Goal: Transaction & Acquisition: Obtain resource

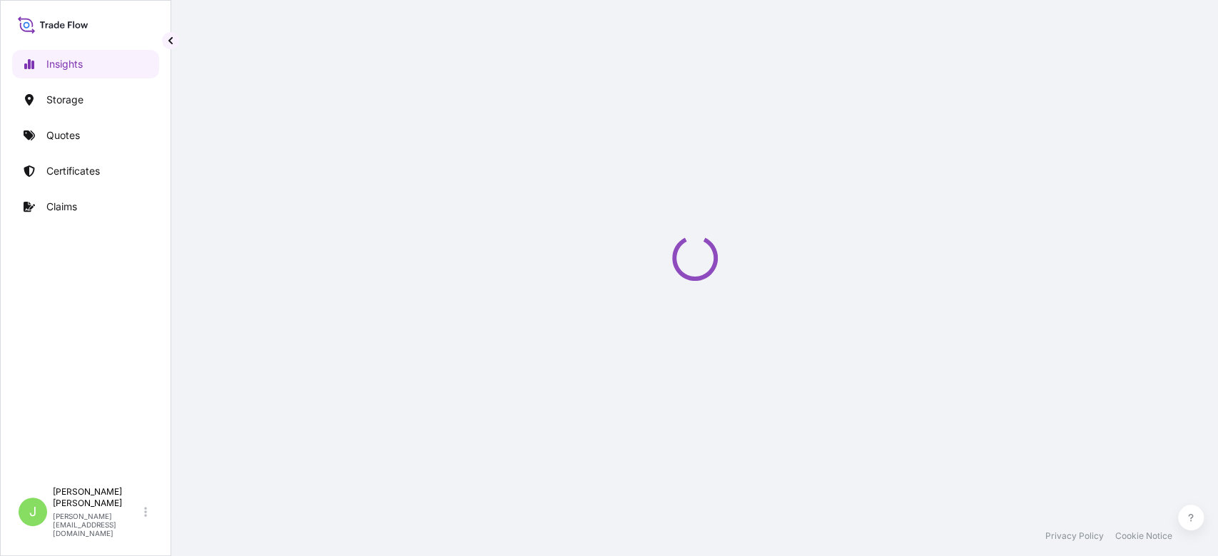
select select "2025"
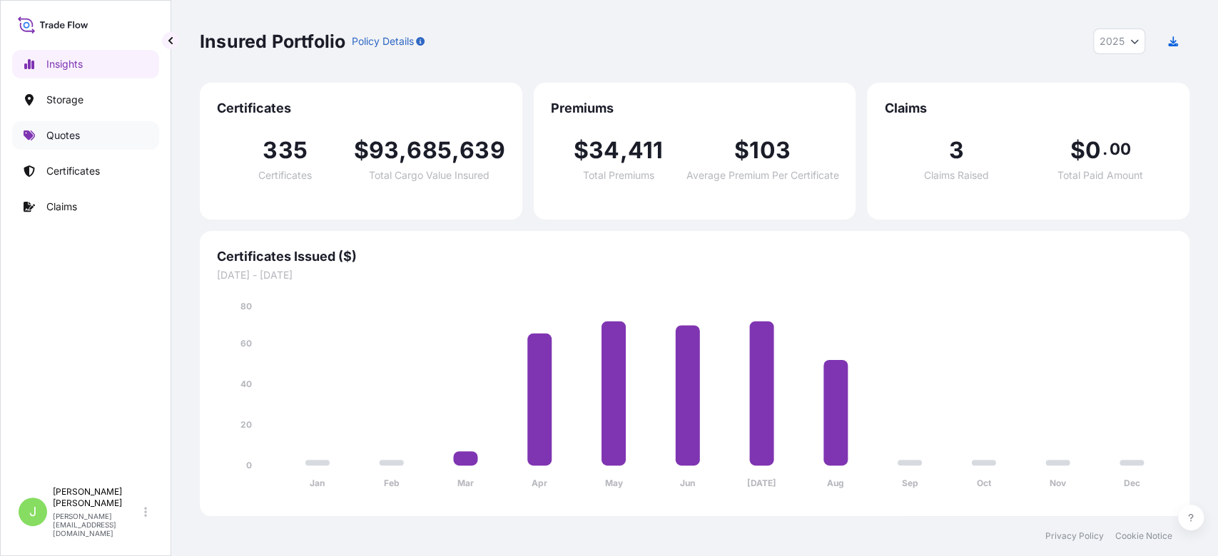
click at [128, 137] on link "Quotes" at bounding box center [85, 135] width 147 height 29
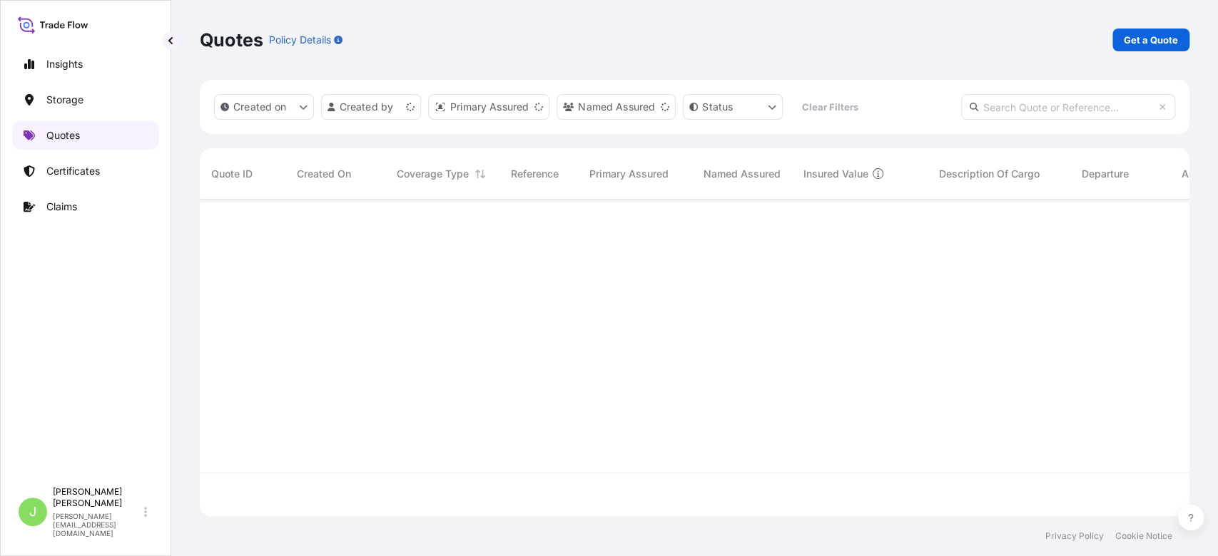
scroll to position [310, 974]
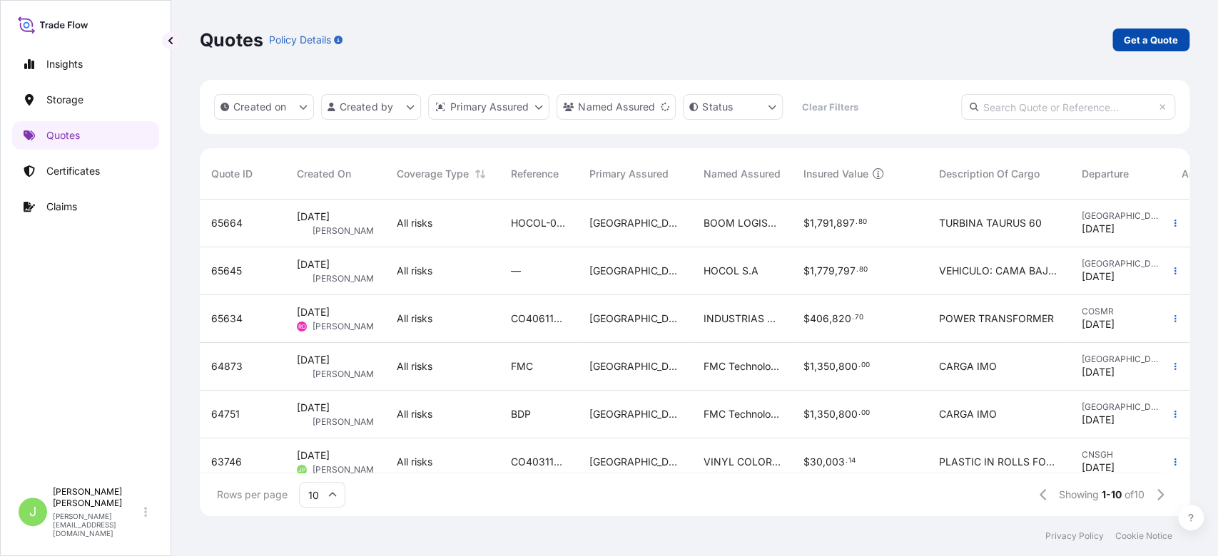
click at [1172, 41] on p "Get a Quote" at bounding box center [1150, 40] width 54 height 14
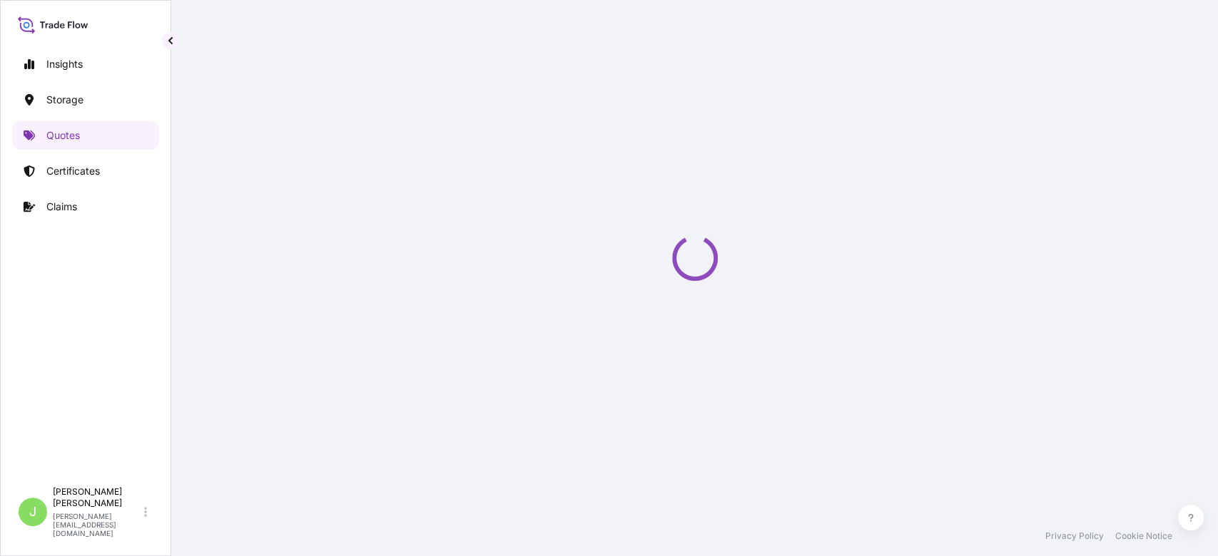
select select "Water"
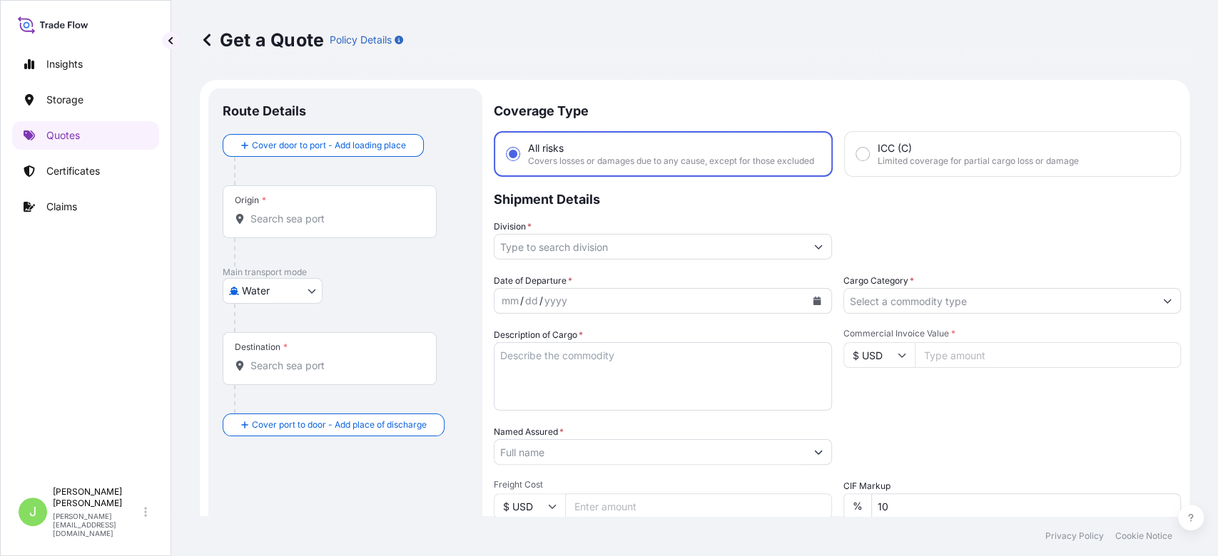
scroll to position [23, 0]
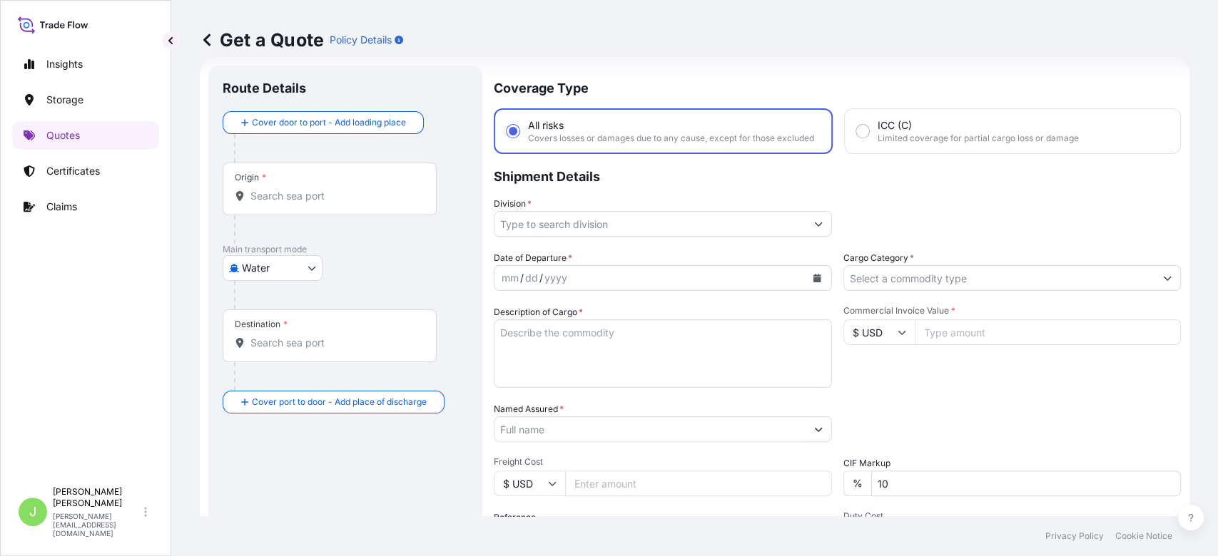
click at [339, 195] on input "Origin *" at bounding box center [334, 196] width 168 height 14
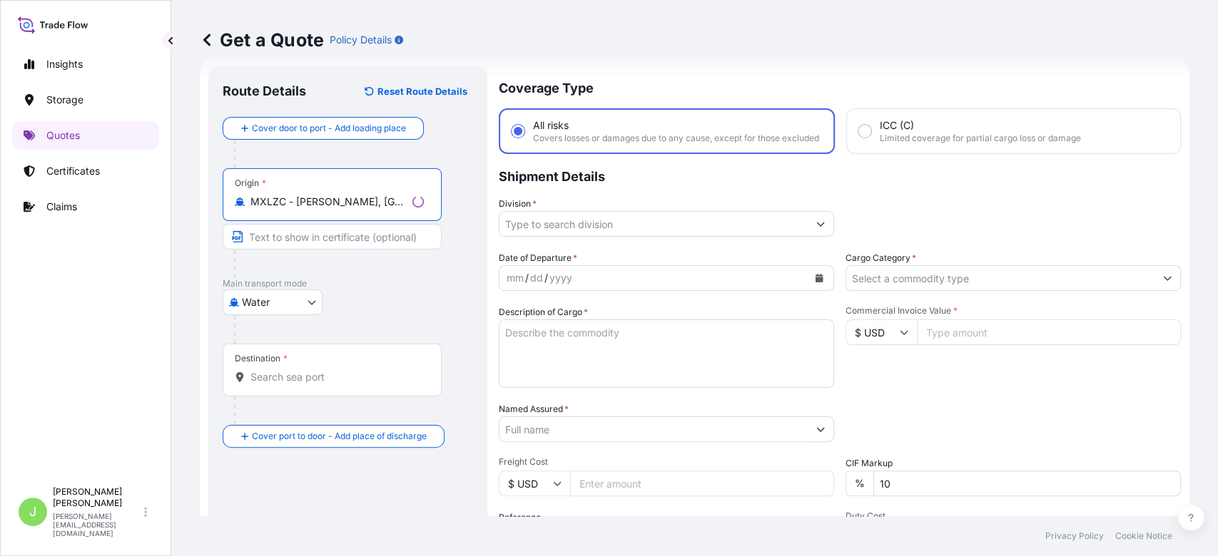
type input "MXLZC - [PERSON_NAME], [GEOGRAPHIC_DATA]"
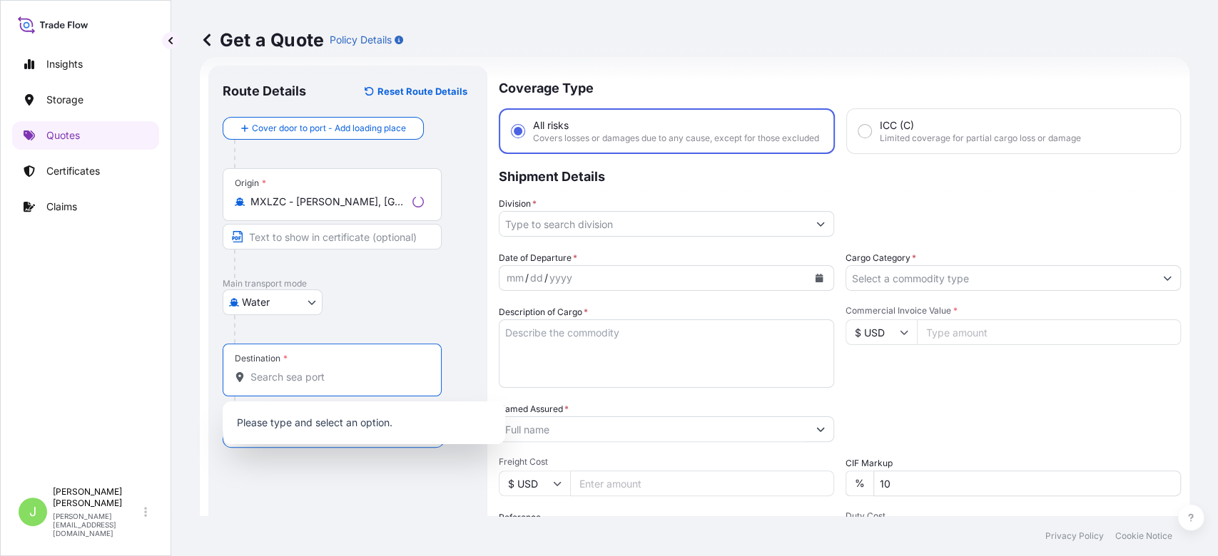
click at [305, 379] on input "Destination *" at bounding box center [336, 377] width 173 height 14
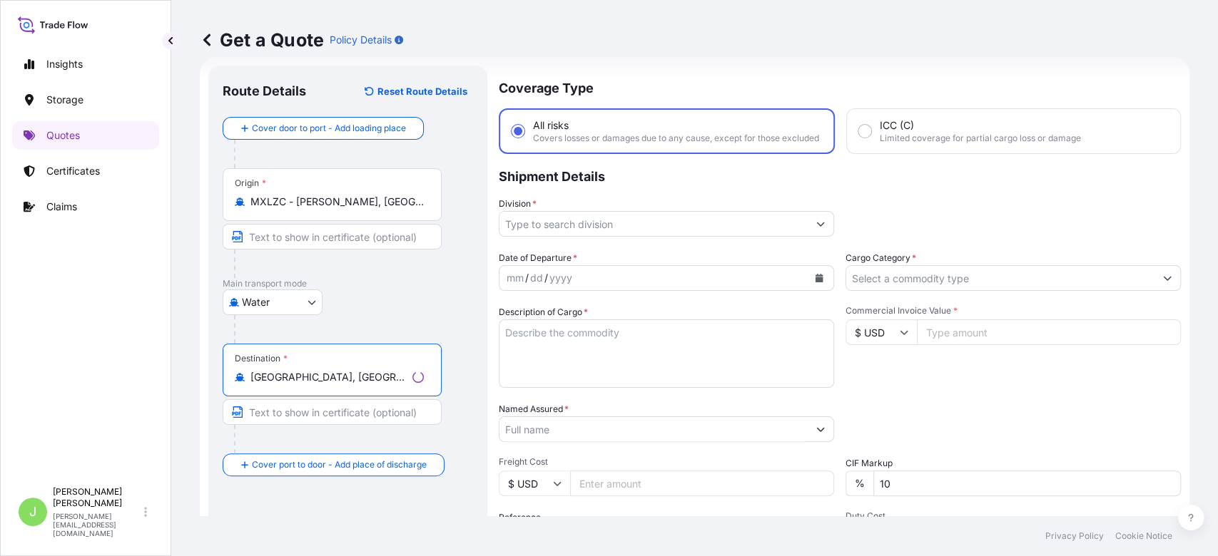
type input "[GEOGRAPHIC_DATA], [GEOGRAPHIC_DATA], [GEOGRAPHIC_DATA]"
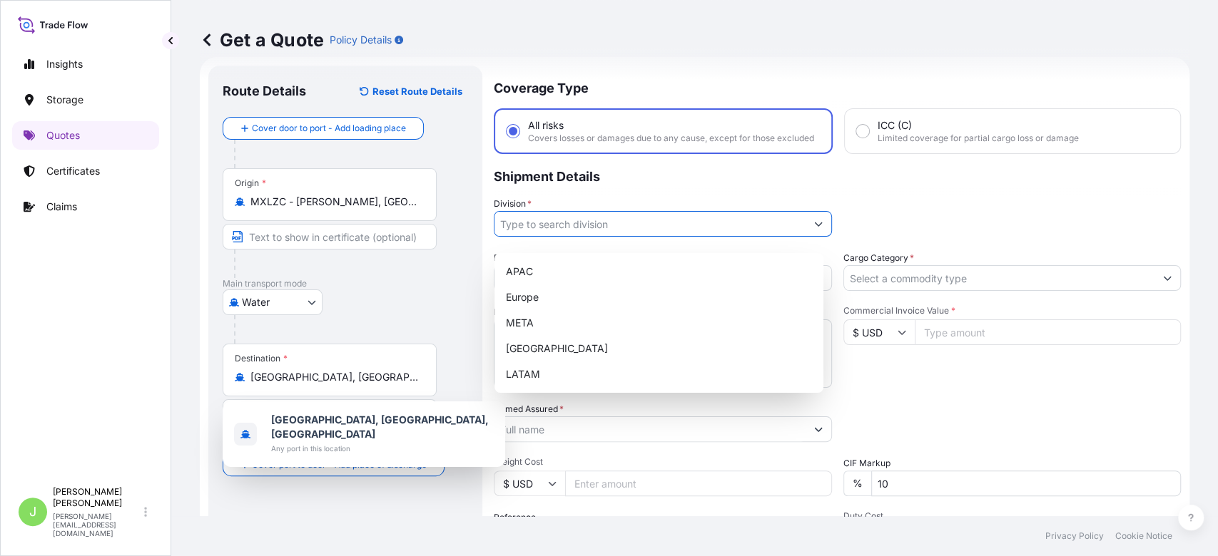
click at [554, 237] on input "Division *" at bounding box center [649, 224] width 311 height 26
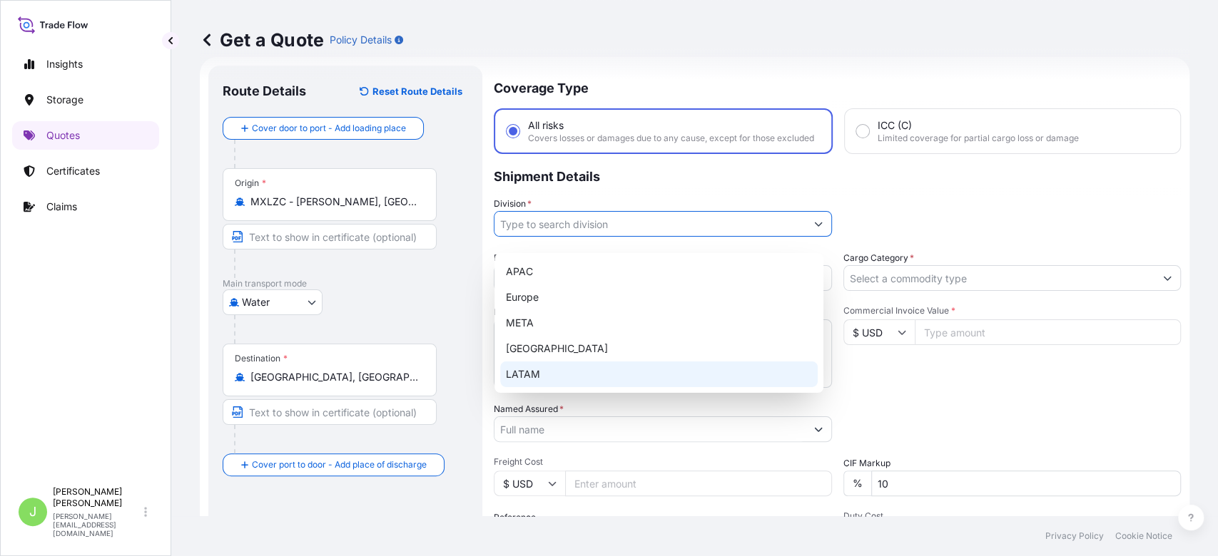
click at [543, 369] on div "LATAM" at bounding box center [658, 375] width 317 height 26
type input "LATAM"
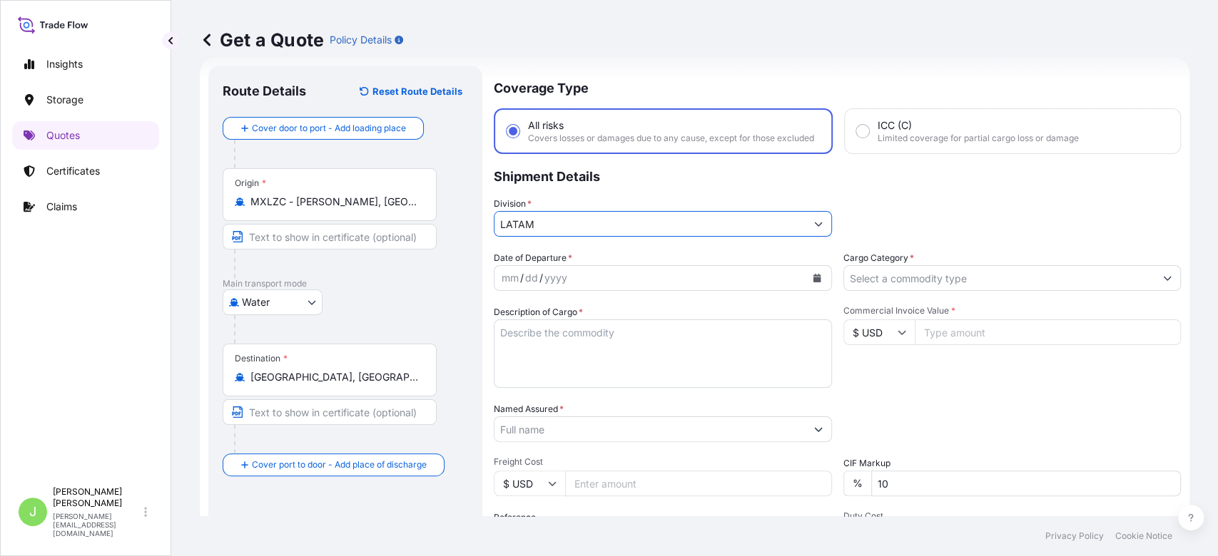
click at [908, 305] on div "Date of Departure * mm / dd / yyyy Cargo Category * Description of Cargo * Comm…" at bounding box center [837, 428] width 687 height 354
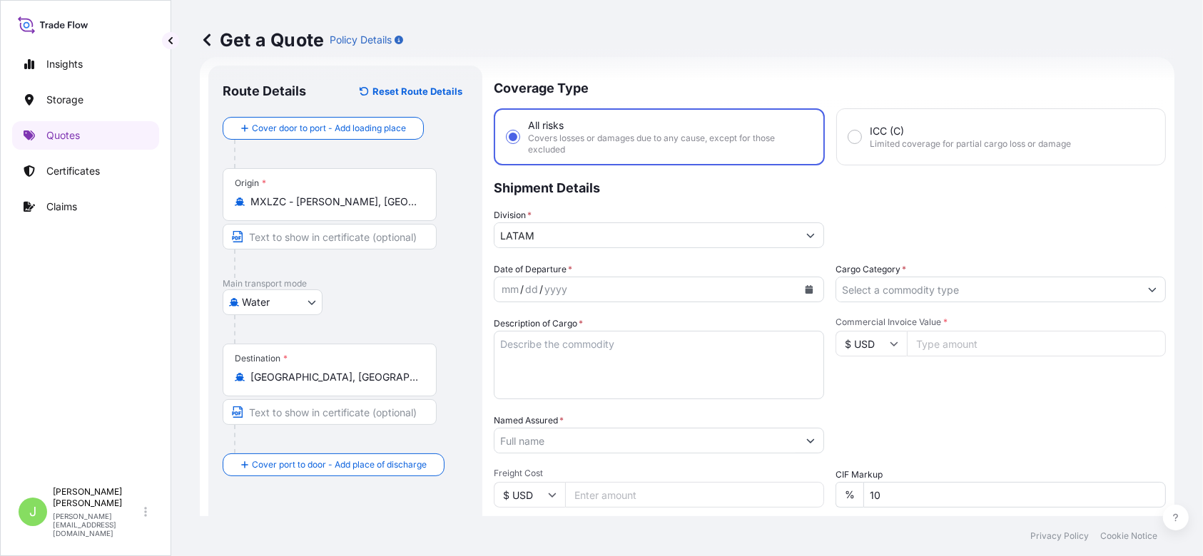
click at [895, 288] on input "Cargo Category *" at bounding box center [987, 290] width 303 height 26
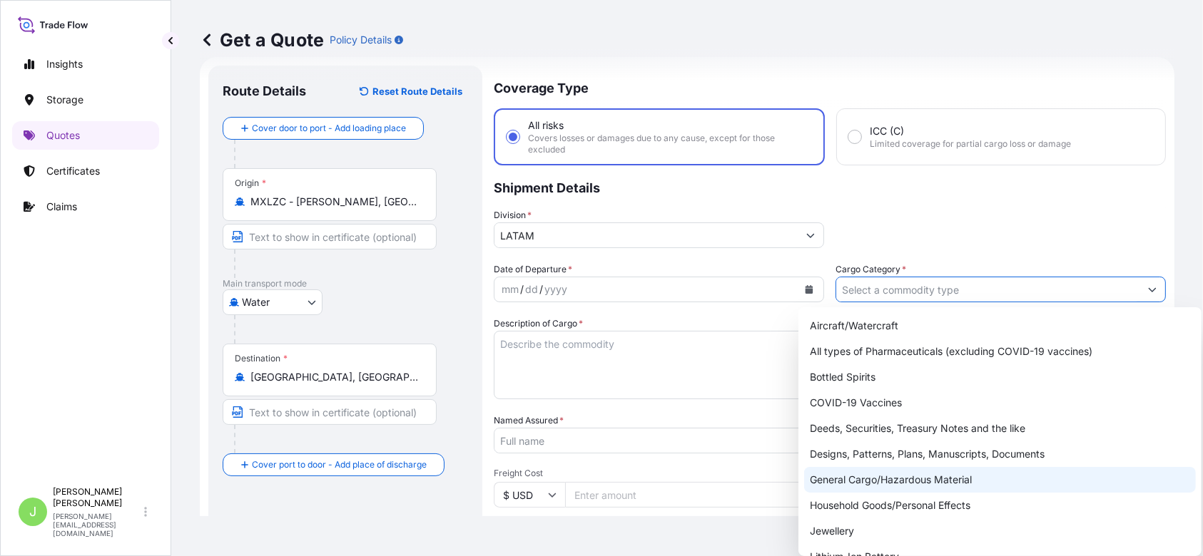
click at [853, 481] on div "General Cargo/Hazardous Material" at bounding box center [1000, 480] width 392 height 26
type input "General Cargo/Hazardous Material"
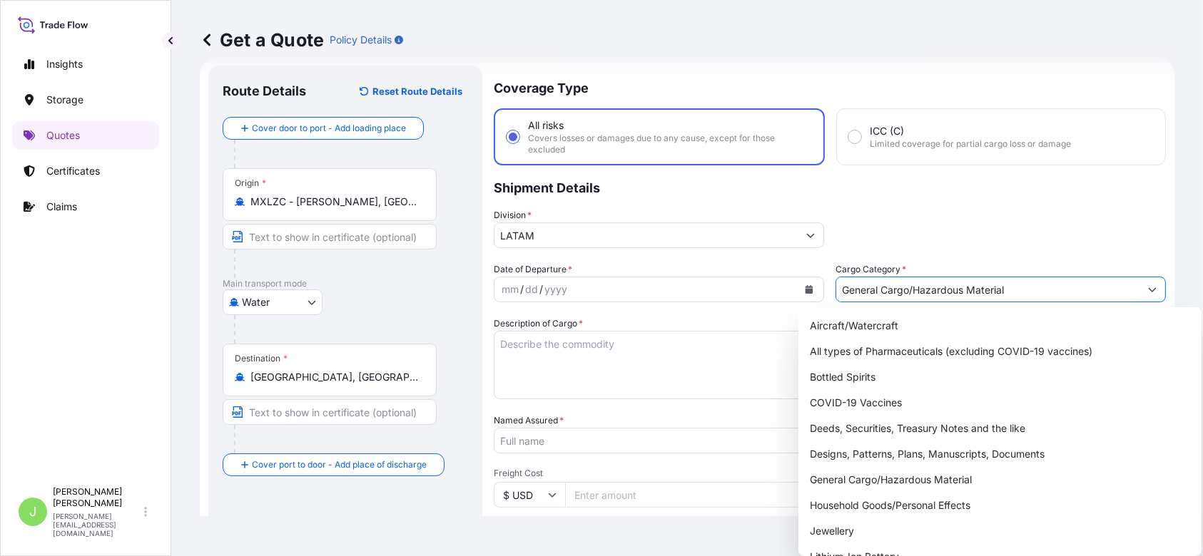
click at [805, 285] on icon "Calendar" at bounding box center [809, 289] width 9 height 9
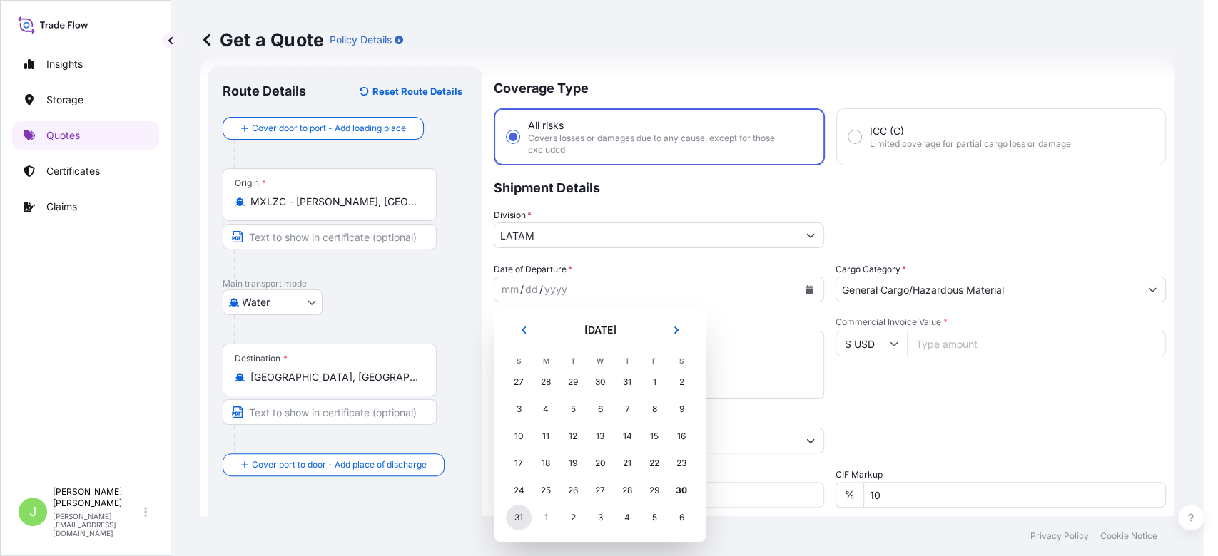
click at [519, 522] on div "31" at bounding box center [519, 518] width 26 height 26
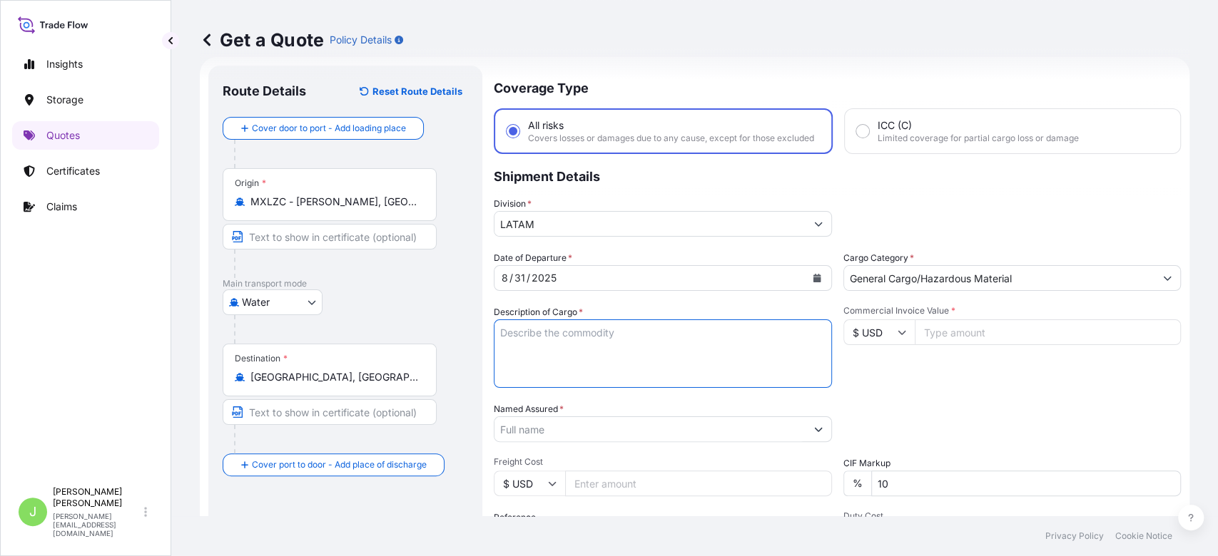
click at [539, 352] on textarea "Description of Cargo *" at bounding box center [663, 354] width 338 height 68
paste textarea "IMP.306 SB BOGOTA, HERRAMIENTAS DE MANO, ART PARA FERRETERIA, JARDINERIA, USO A…"
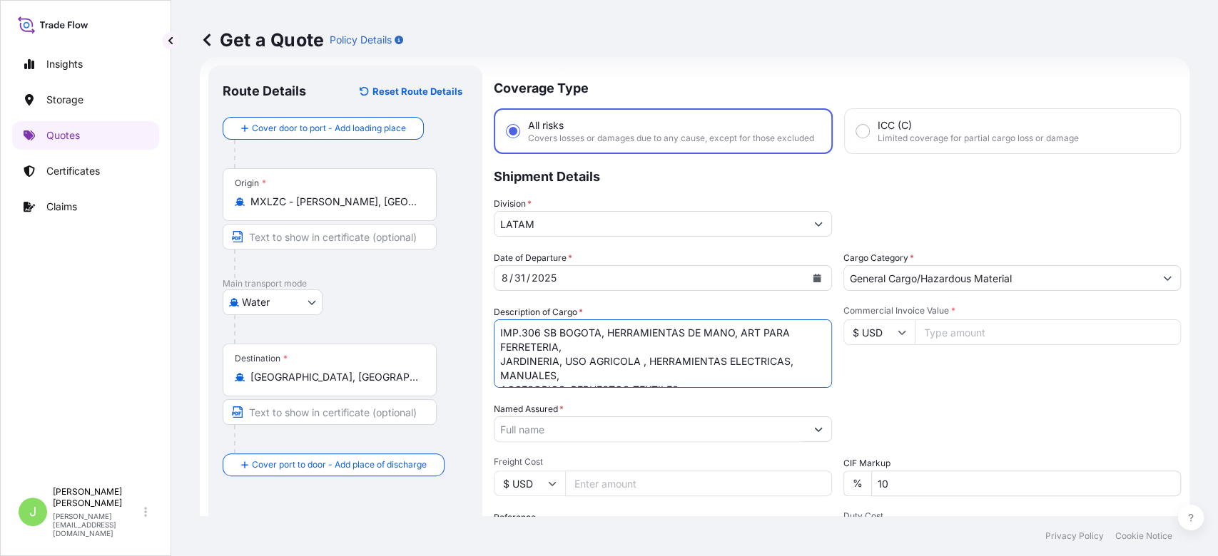
scroll to position [9, 0]
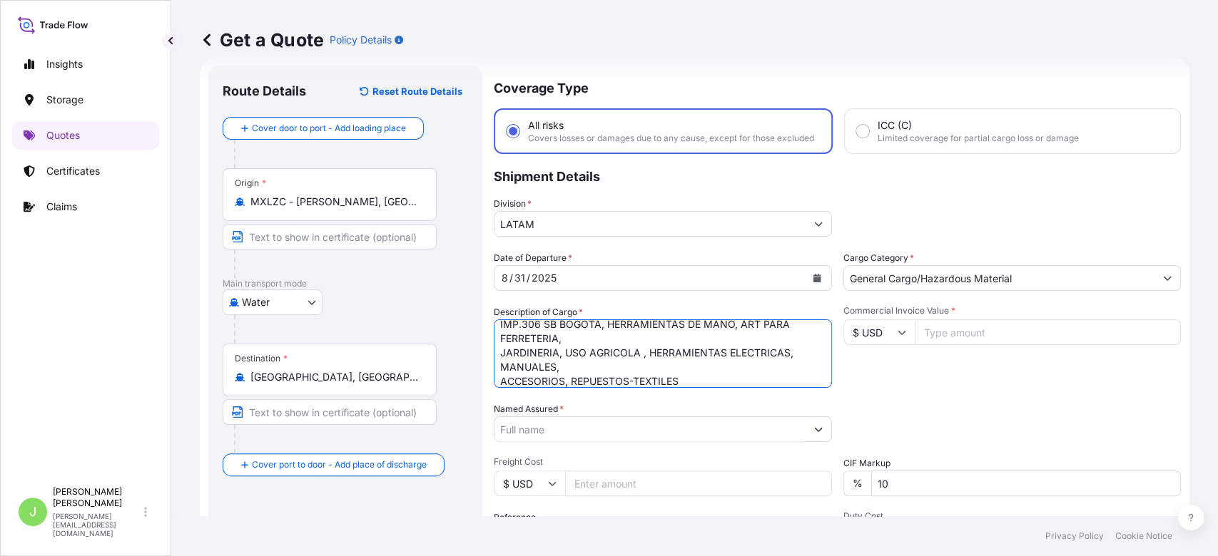
type textarea "IMP.306 SB BOGOTA, HERRAMIENTAS DE MANO, ART PARA FERRETERIA, JARDINERIA, USO A…"
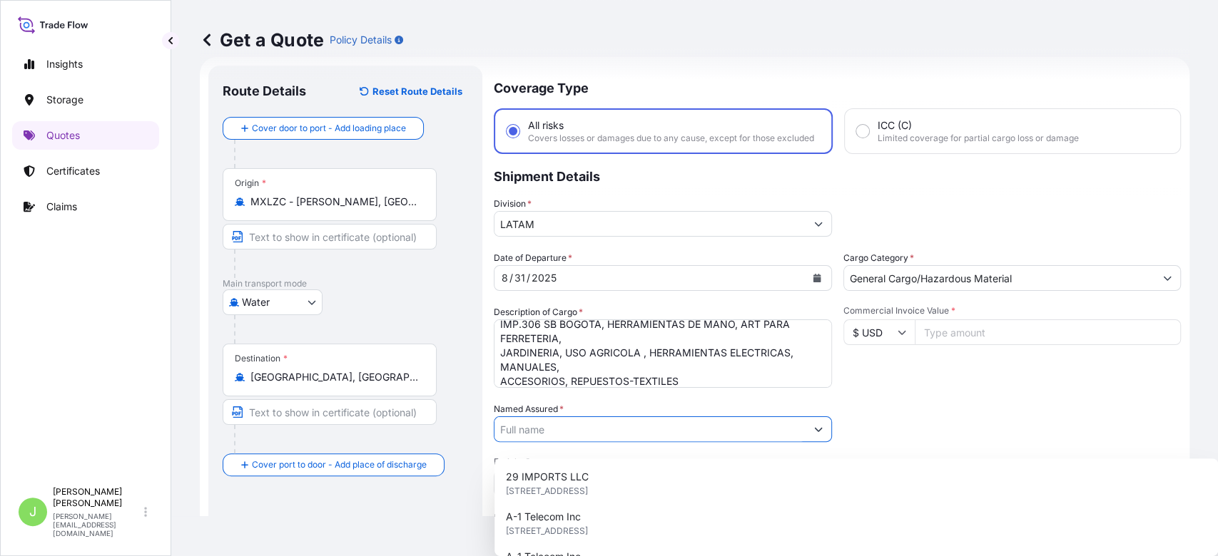
click at [536, 442] on input "Named Assured *" at bounding box center [649, 430] width 311 height 26
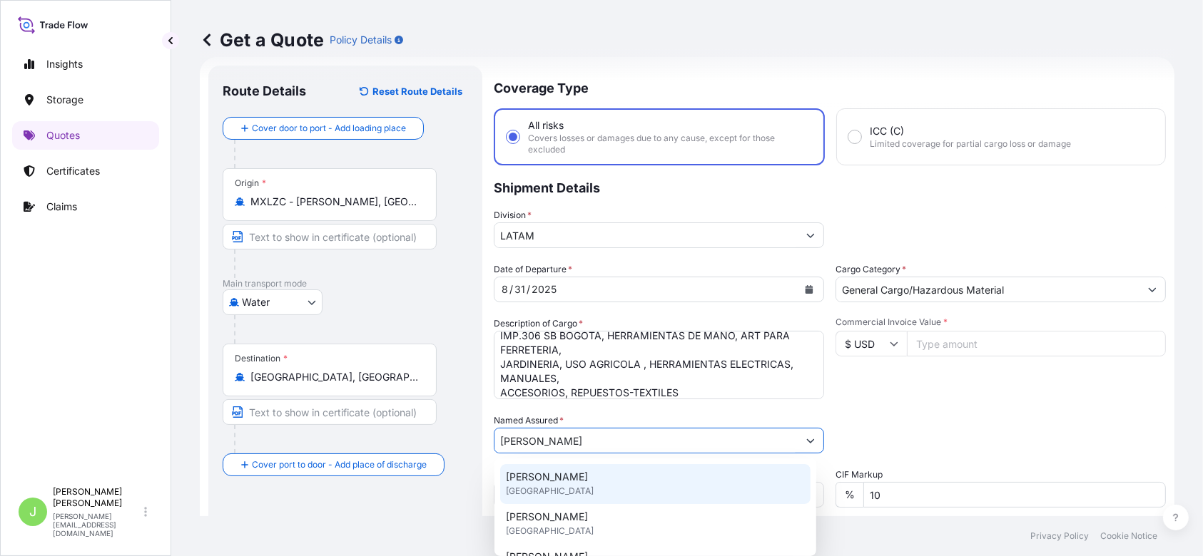
click at [539, 471] on span "[PERSON_NAME]" at bounding box center [547, 477] width 82 height 14
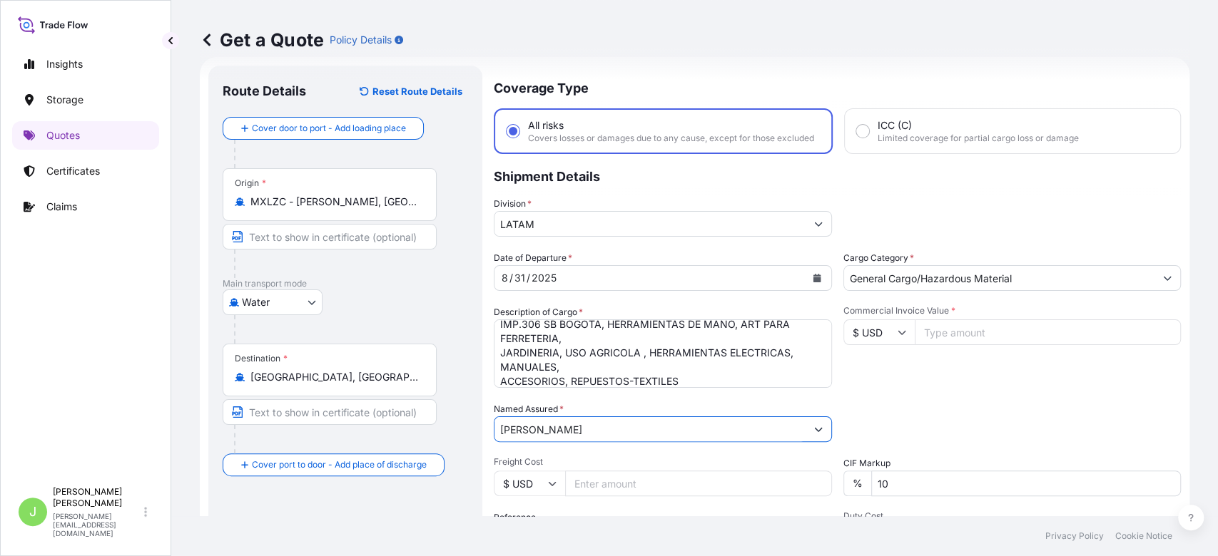
type input "[PERSON_NAME]"
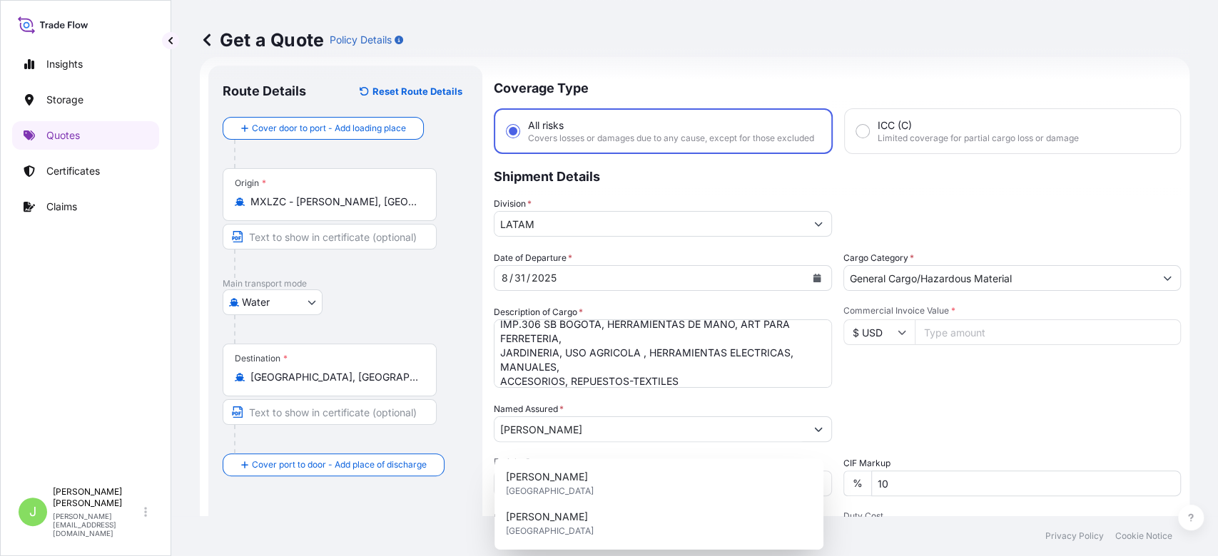
click at [780, 47] on div "Get a Quote Policy Details" at bounding box center [694, 40] width 989 height 23
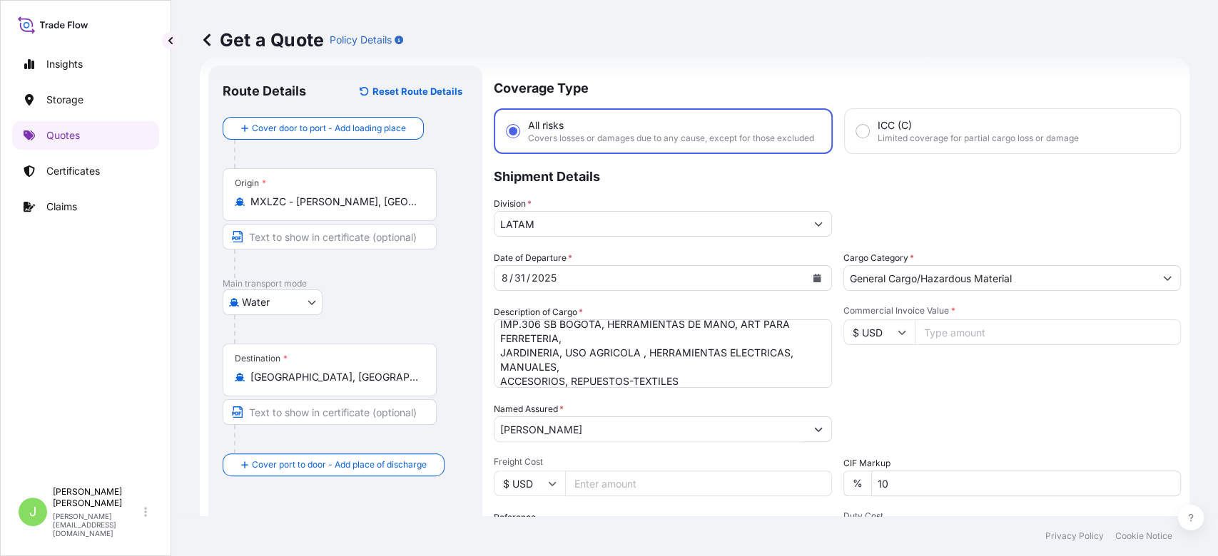
click at [611, 496] on input "Freight Cost" at bounding box center [698, 484] width 267 height 26
paste input "950"
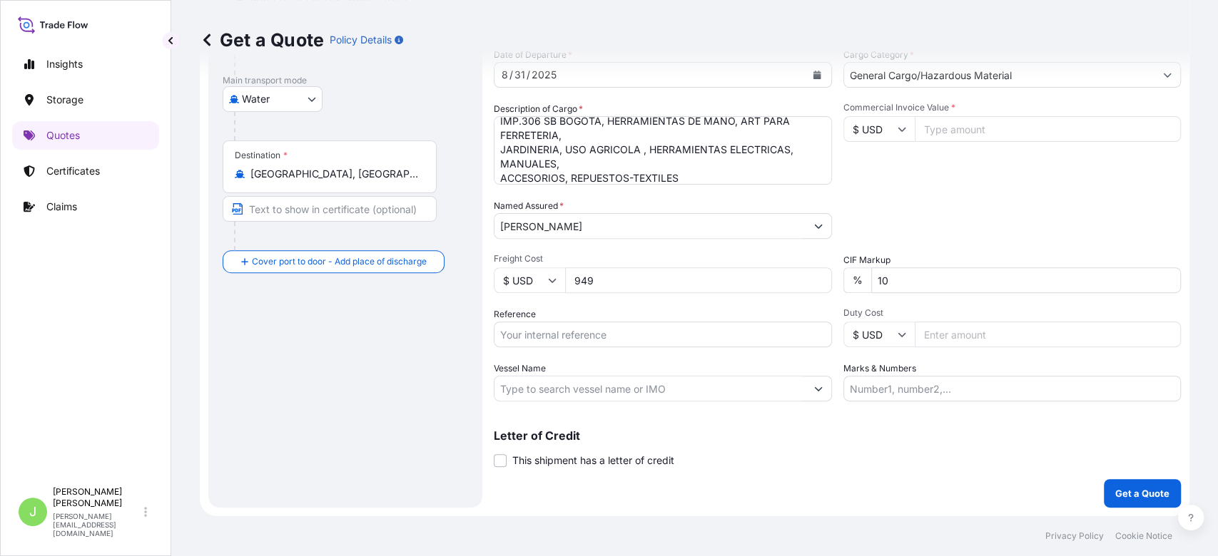
type input "949"
click at [539, 340] on input "Reference" at bounding box center [663, 335] width 338 height 26
paste input "CO4031153541"
type input "CO4031153541"
click at [524, 397] on input "Vessel Name" at bounding box center [649, 389] width 311 height 26
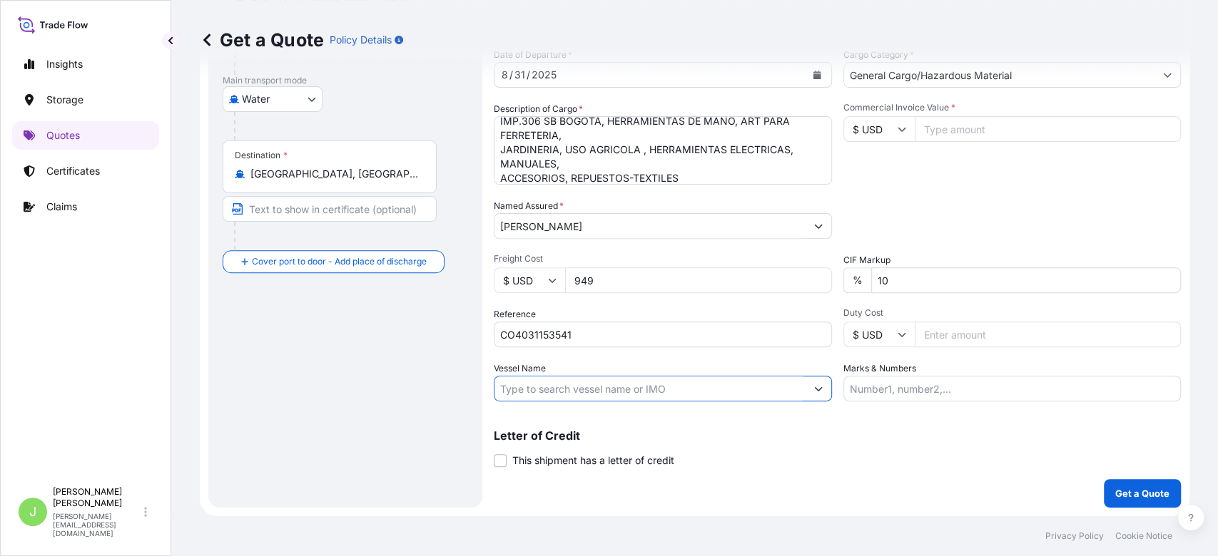
paste input "HYUNDAI PRESTIGE 0111W"
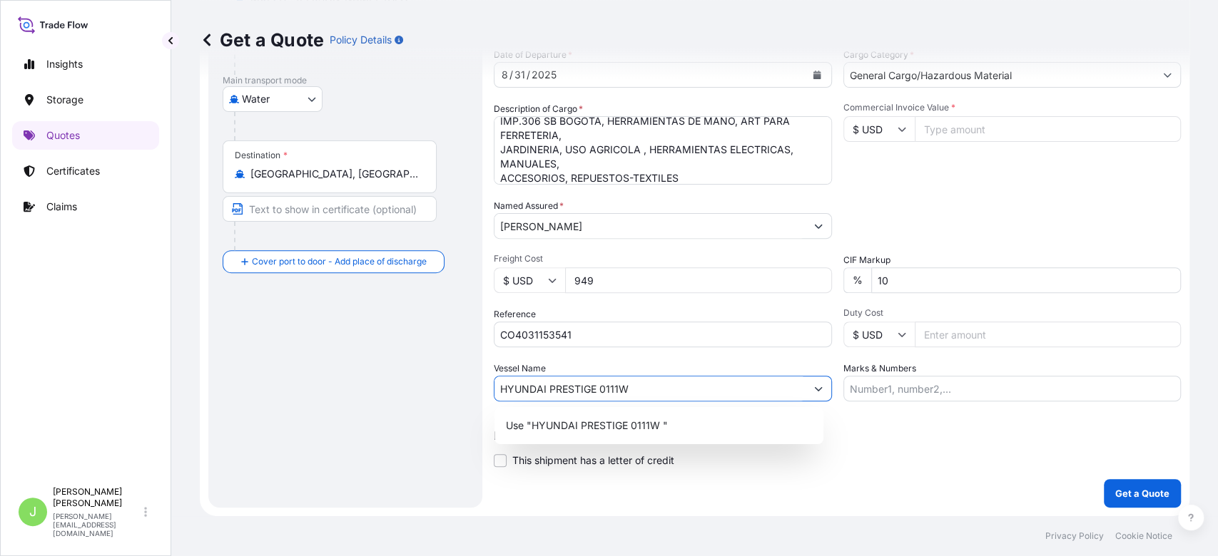
click at [597, 389] on input "HYUNDAI PRESTIGE 0111W" at bounding box center [649, 389] width 311 height 26
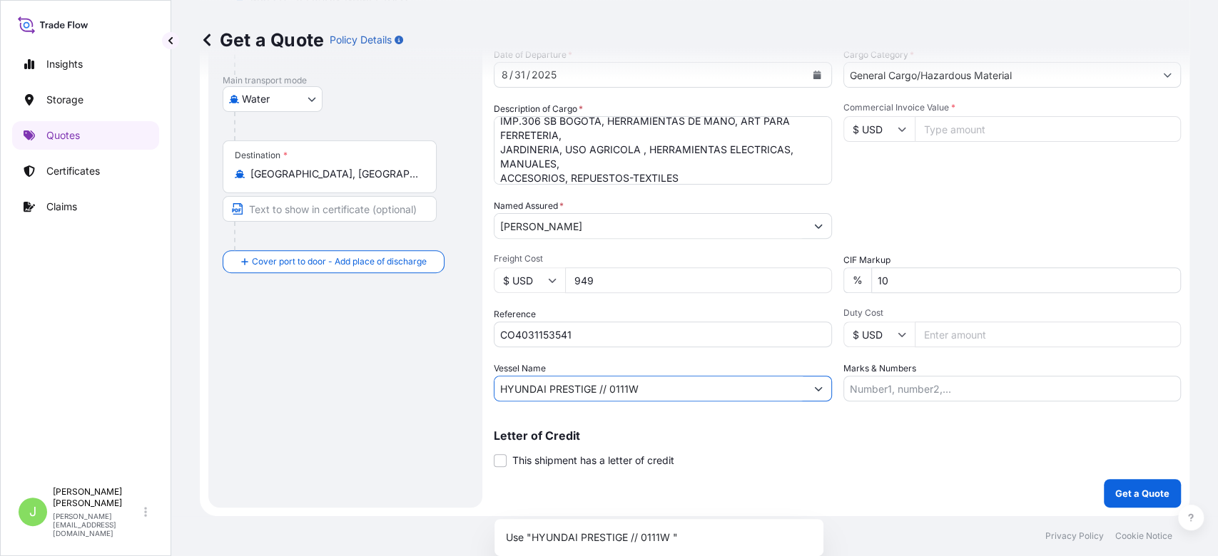
scroll to position [0, 0]
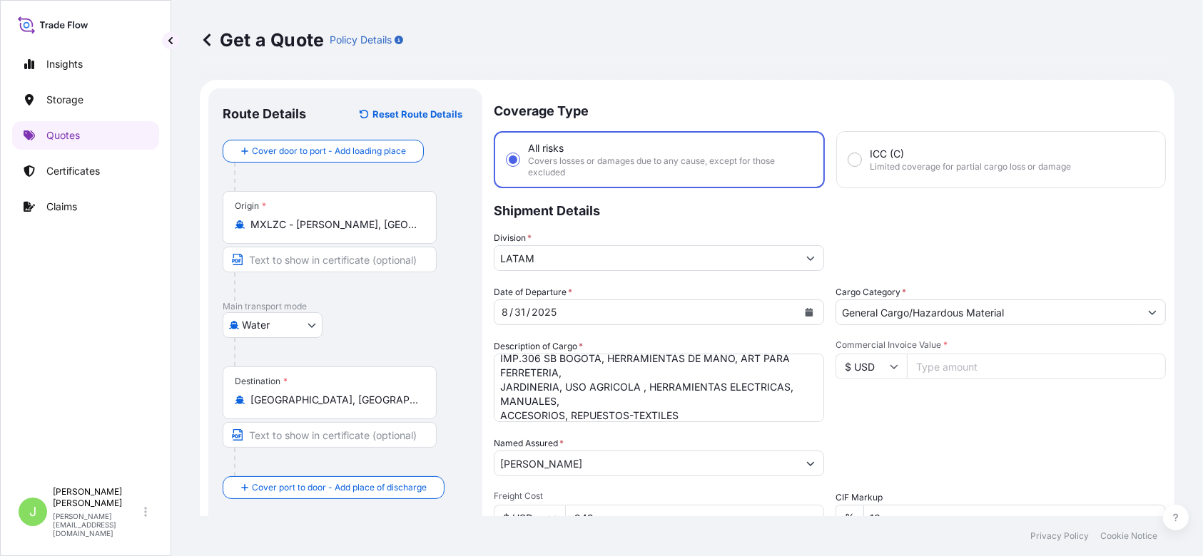
type input "HYUNDAI PRESTIGE // 0111W"
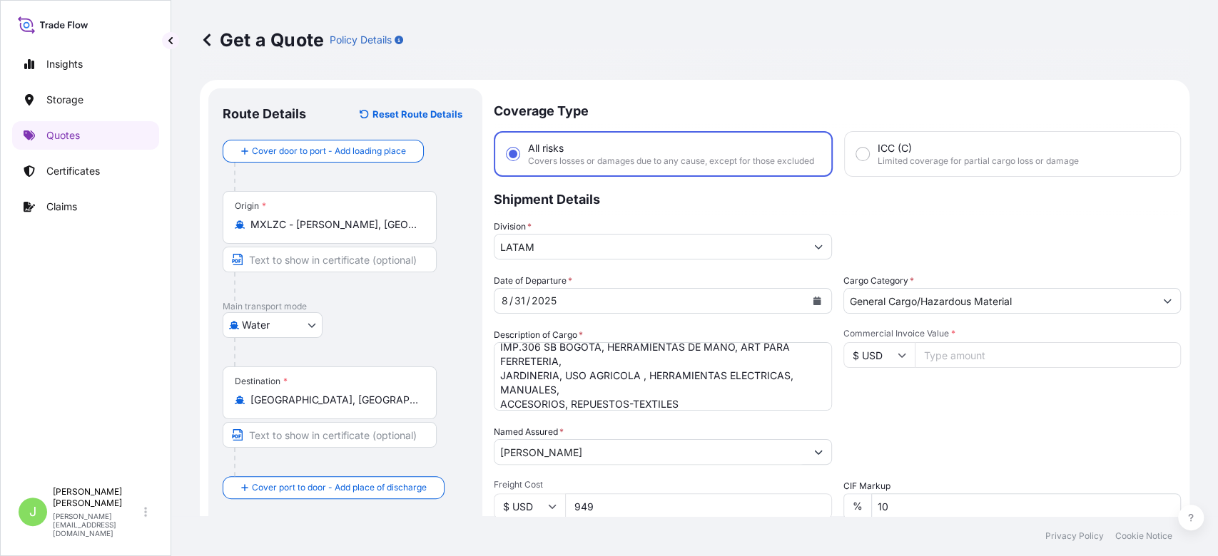
click at [943, 368] on input "Commercial Invoice Value *" at bounding box center [1047, 355] width 267 height 26
type input "95278.3"
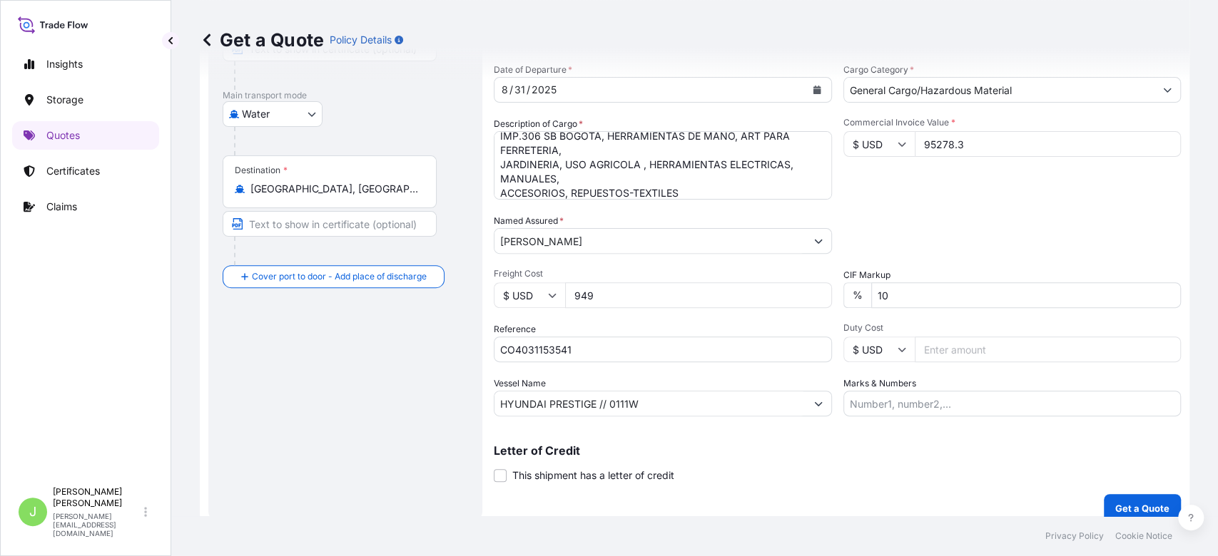
scroll to position [237, 0]
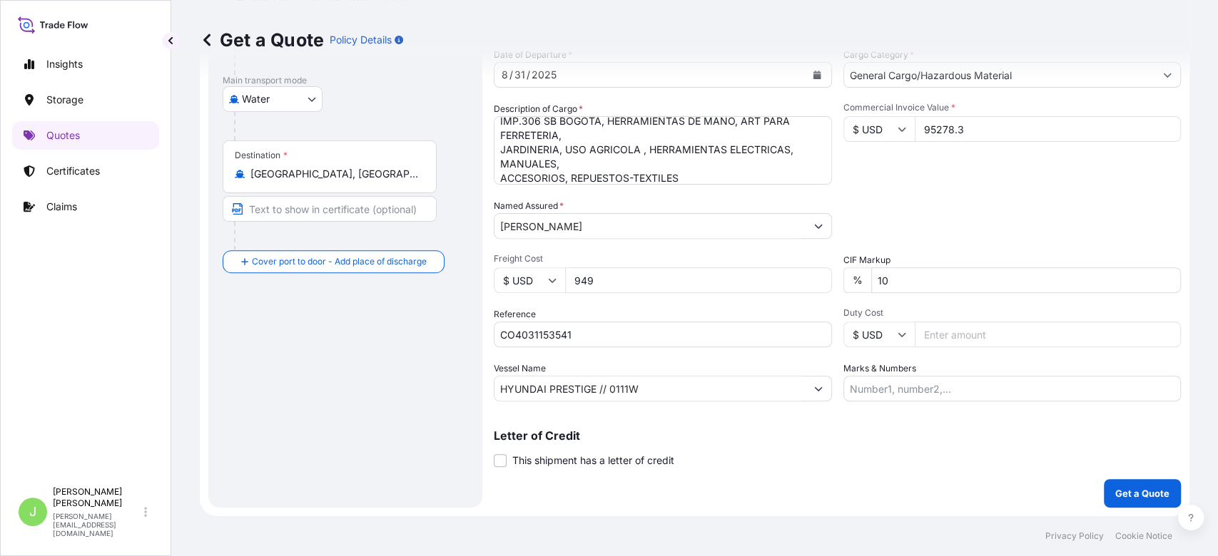
click at [851, 387] on input "Marks & Numbers" at bounding box center [1012, 389] width 338 height 26
paste input "SCMXES2508227"
paste input "0.35"
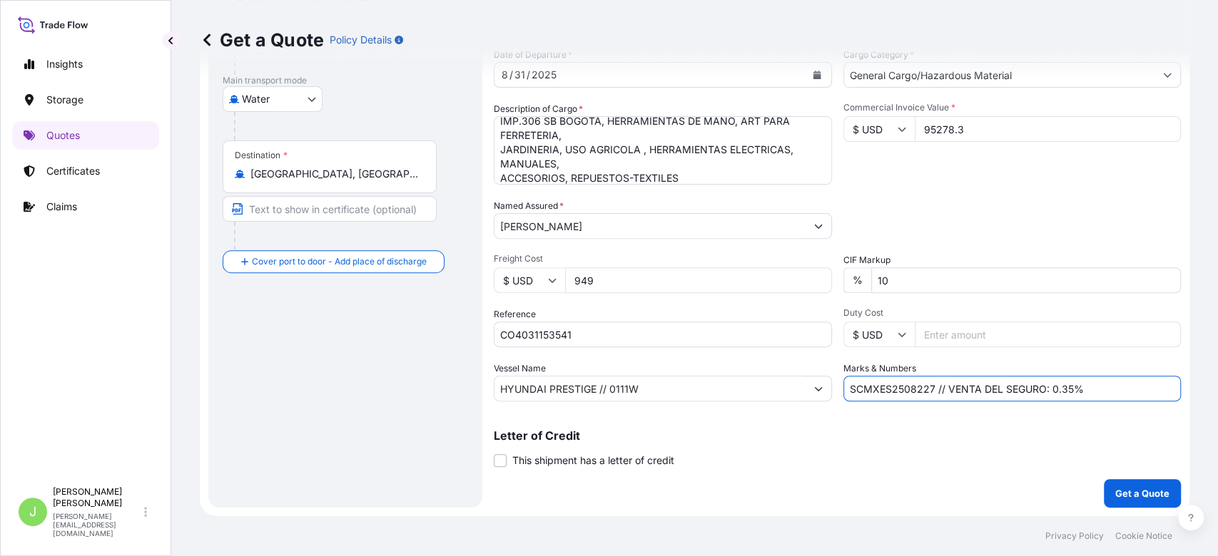
scroll to position [0, 0]
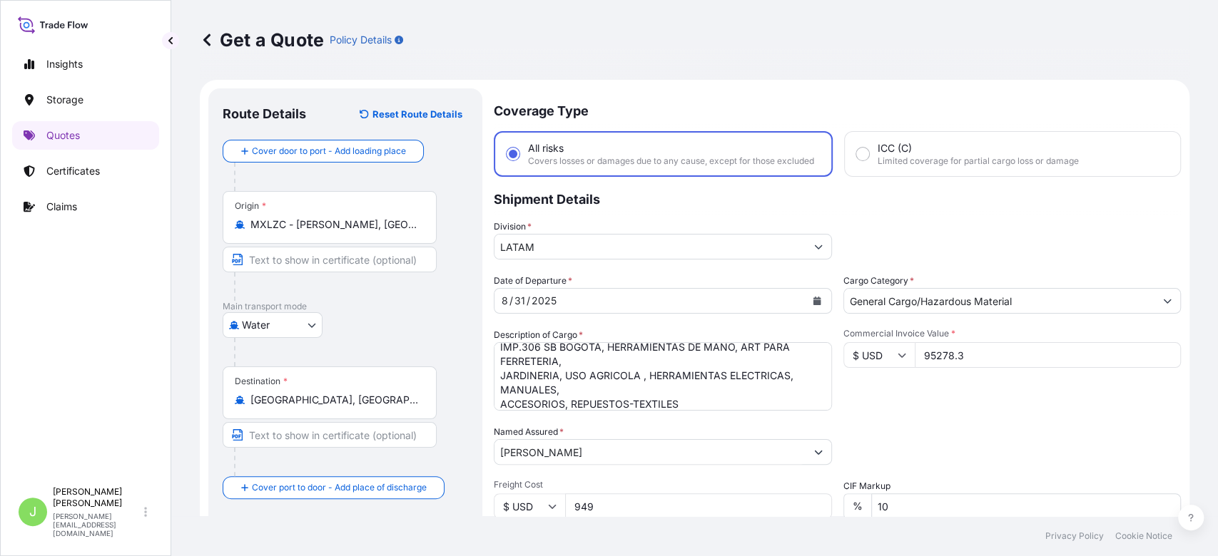
type input "SCMXES2508227 // VENTA DEL SEGURO: 0.35%"
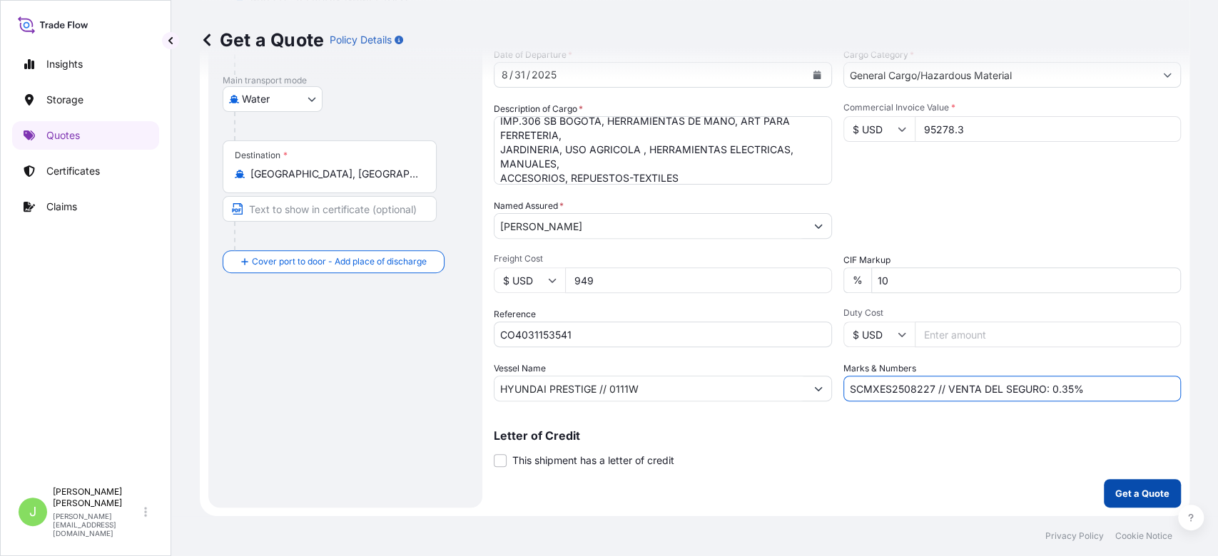
click at [1118, 497] on p "Get a Quote" at bounding box center [1142, 493] width 54 height 14
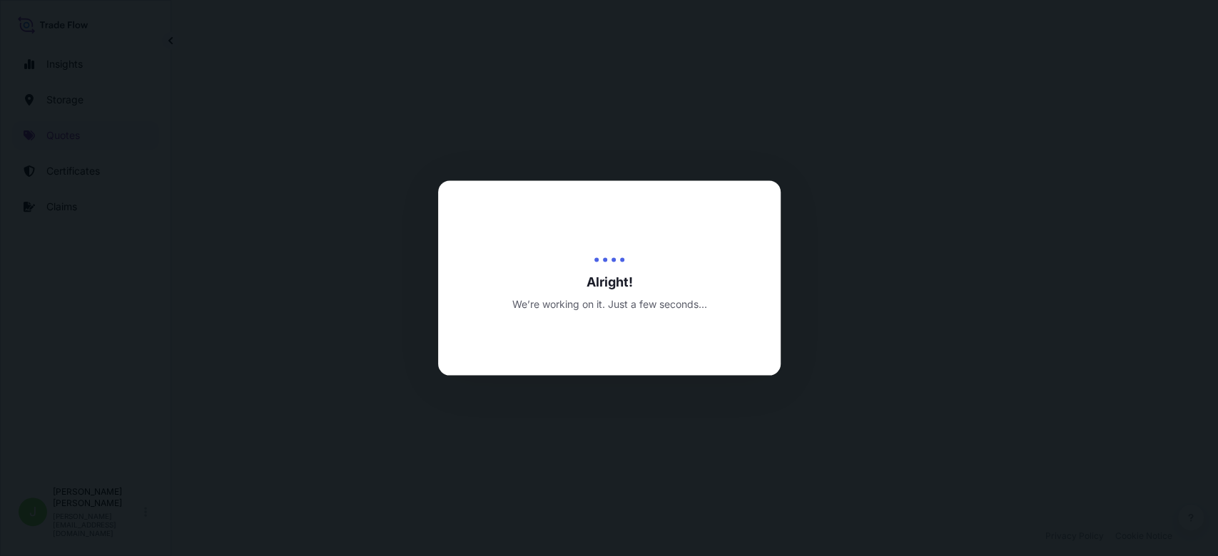
select select "Water"
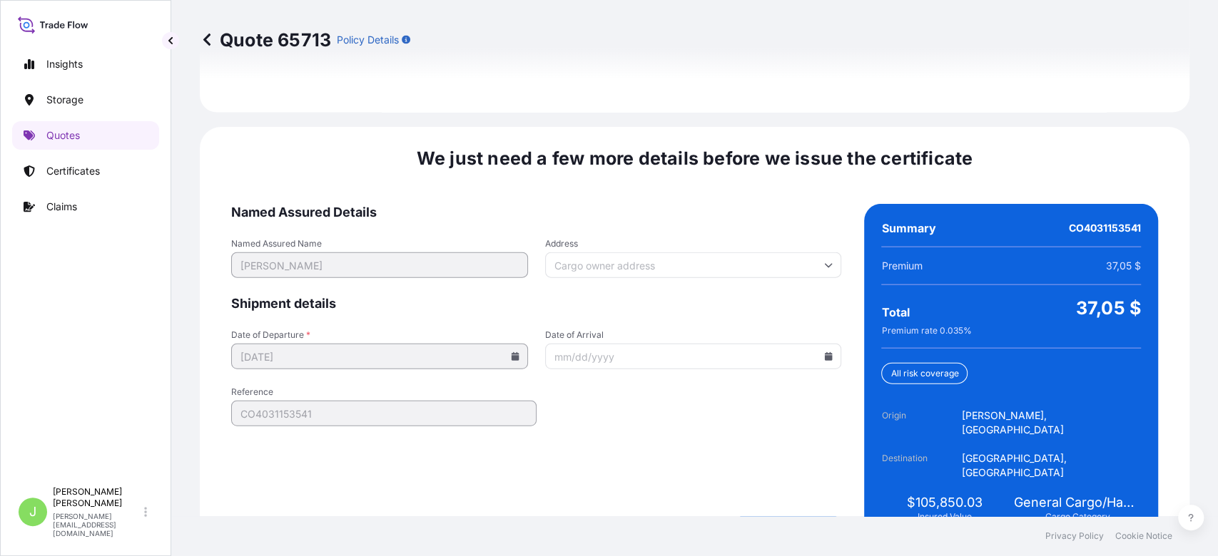
scroll to position [2168, 0]
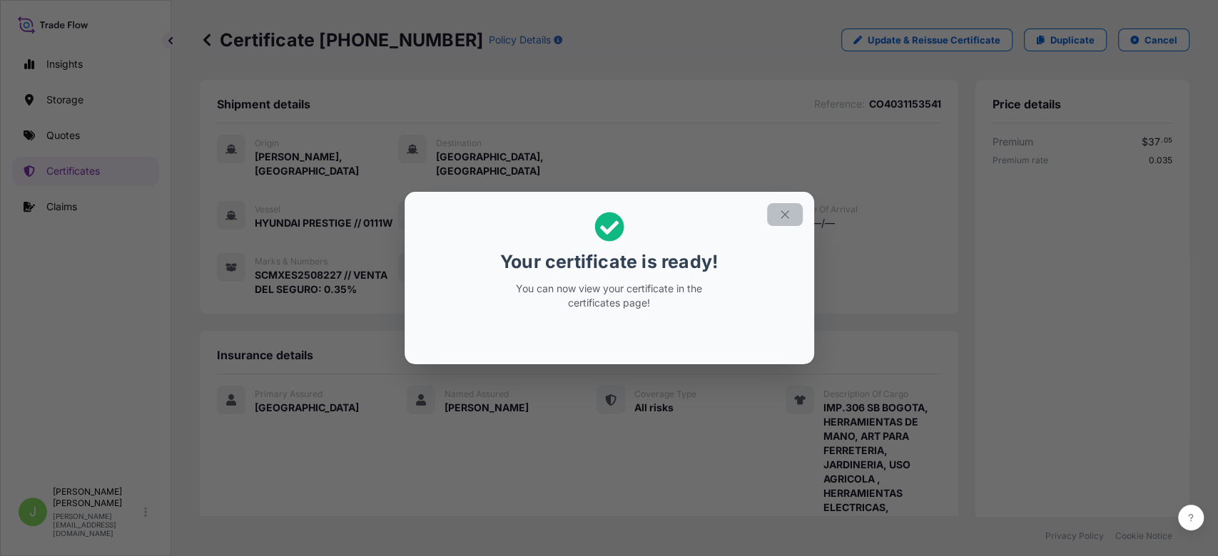
click at [779, 214] on icon "button" at bounding box center [784, 214] width 13 height 13
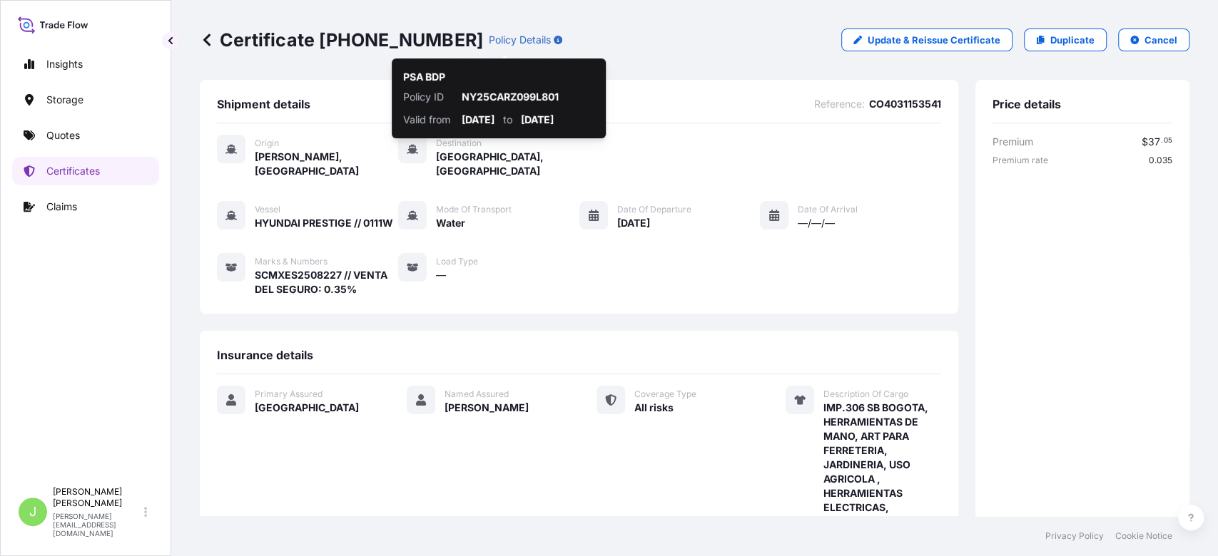
click at [238, 48] on p "Certificate [PHONE_NUMBER]" at bounding box center [341, 40] width 283 height 23
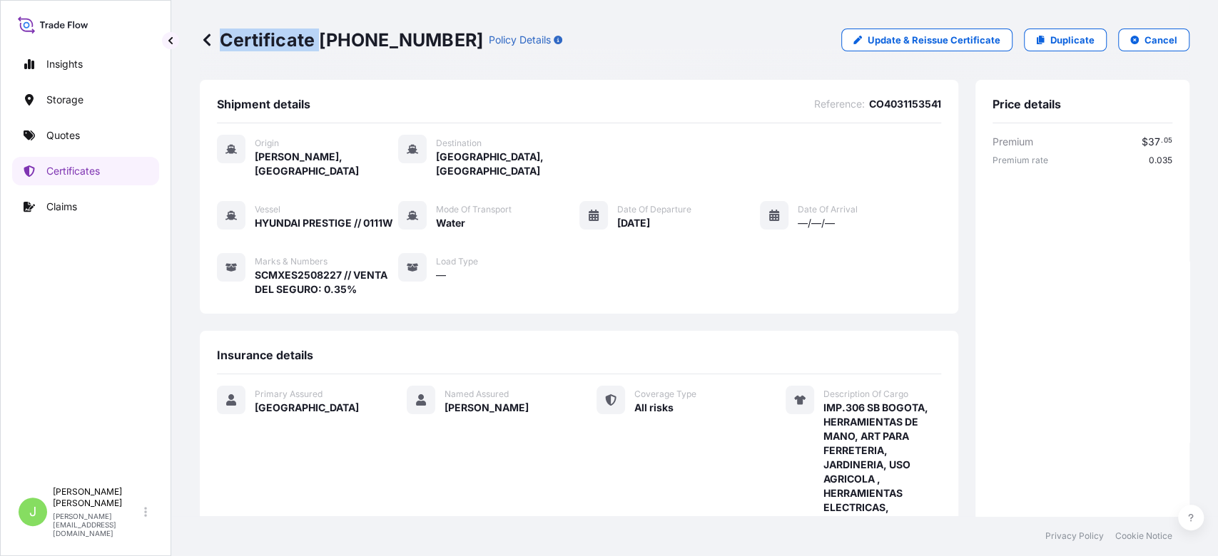
click at [238, 48] on p "Certificate [PHONE_NUMBER]" at bounding box center [341, 40] width 283 height 23
copy p "Certificate [PHONE_NUMBER]"
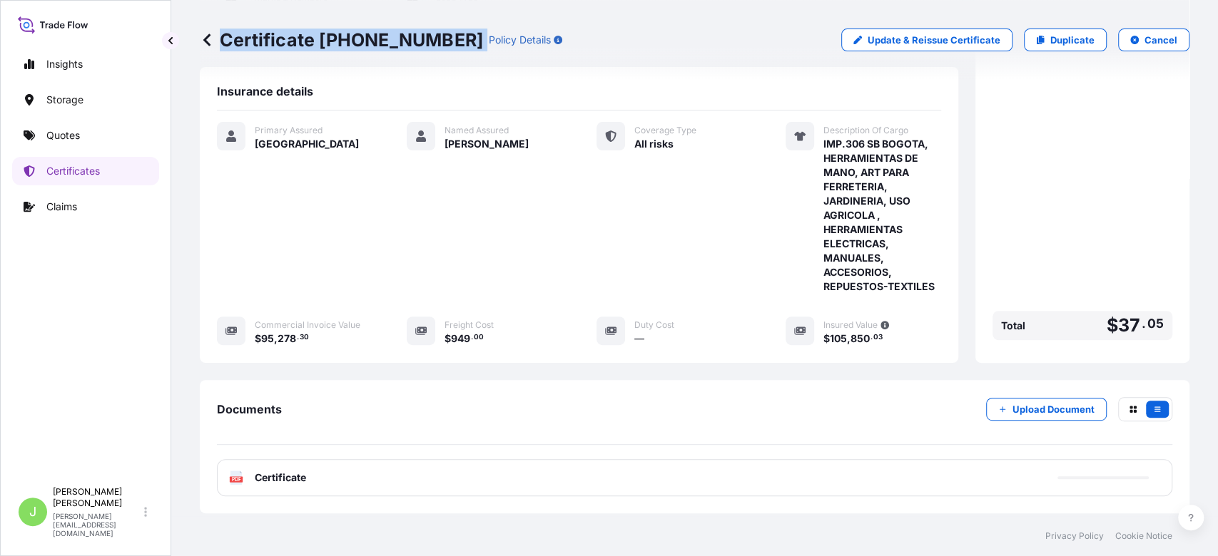
scroll to position [349, 0]
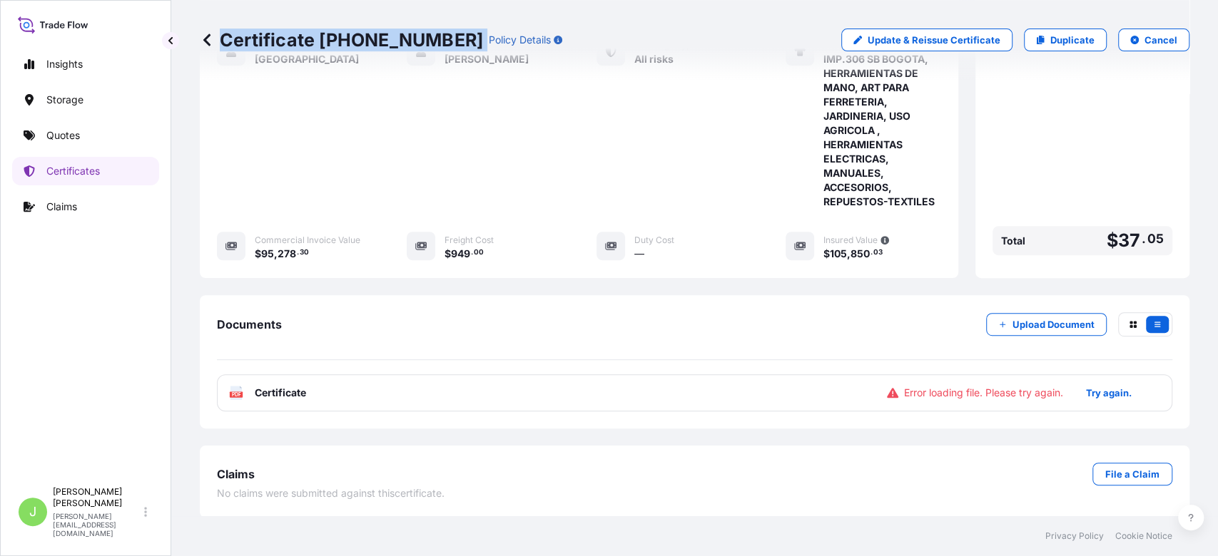
select select "Water"
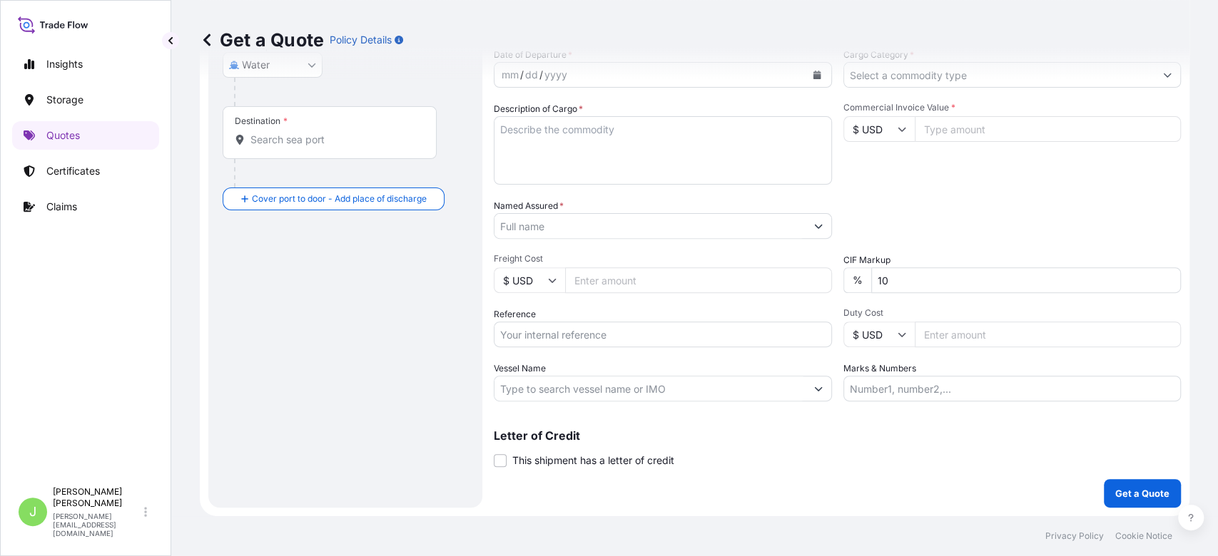
scroll to position [23, 0]
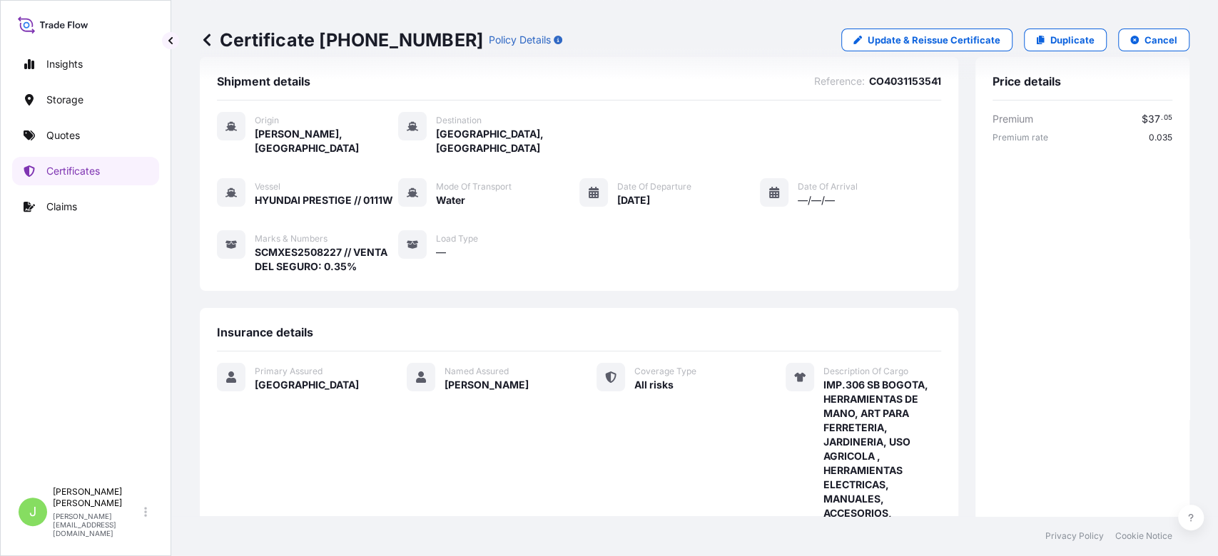
scroll to position [349, 0]
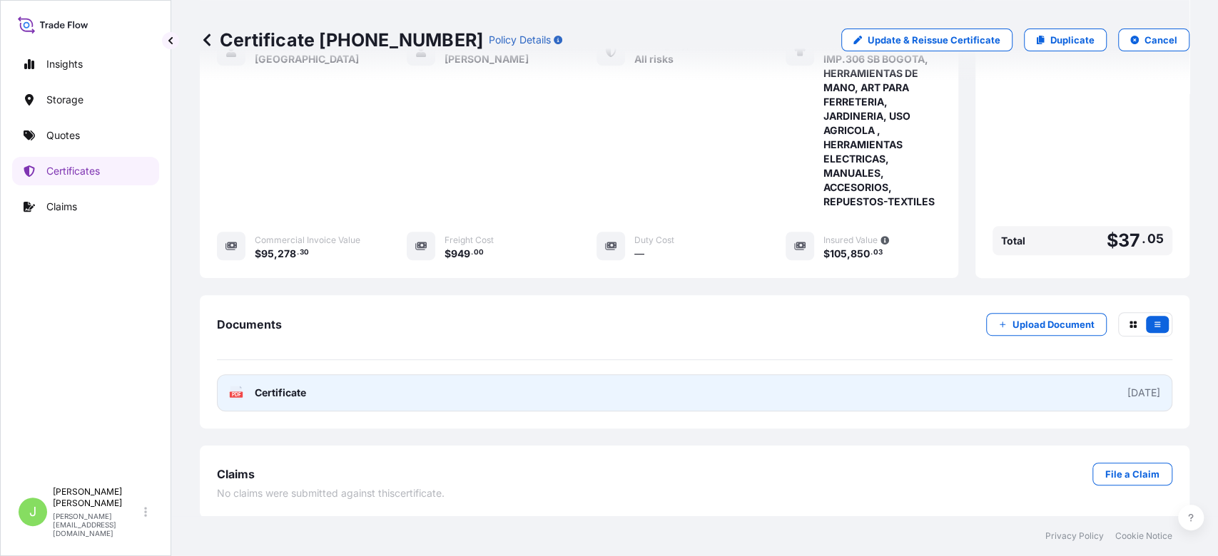
click at [302, 392] on span "Certificate" at bounding box center [280, 393] width 51 height 14
